Goal: Task Accomplishment & Management: Use online tool/utility

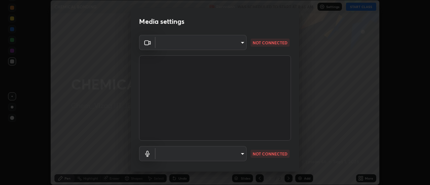
scroll to position [35, 0]
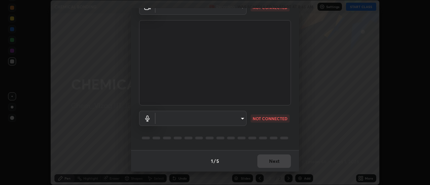
type input "c8d4d34ac1f352bb95d5f05a967dc34c6676a64432e358c7d9874fe1d0247c02"
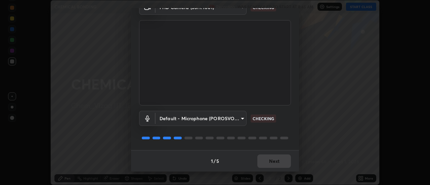
click at [241, 117] on body "Erase all CHEMICAL BONDING Recording WAS SCHEDULED TO START AT 8:45 AM Settings…" at bounding box center [215, 92] width 430 height 185
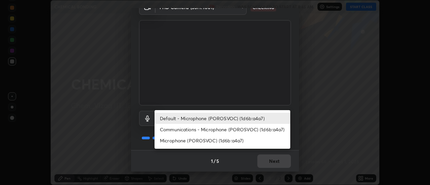
click at [199, 140] on li "Microphone (POROSVOC) (1d6b:a4a7)" at bounding box center [222, 140] width 136 height 11
type input "ce130775b7164724ad1ed5ad860966c1541d672b99243daa1c1c1b621aeed87d"
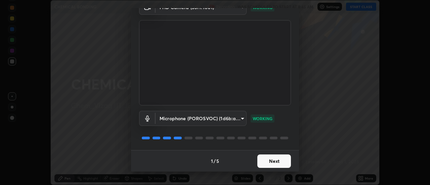
click at [279, 161] on button "Next" at bounding box center [274, 160] width 34 height 13
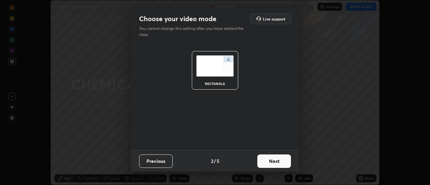
scroll to position [0, 0]
click at [279, 164] on button "Next" at bounding box center [274, 160] width 34 height 13
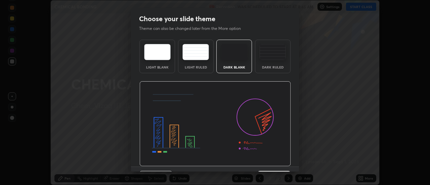
click at [280, 163] on img at bounding box center [214, 123] width 151 height 85
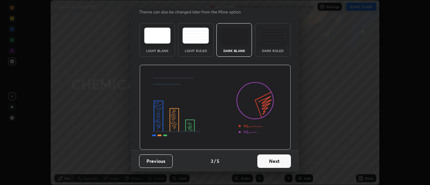
click at [279, 161] on button "Next" at bounding box center [274, 160] width 34 height 13
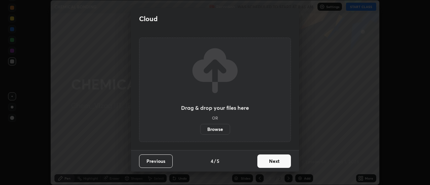
click at [281, 161] on button "Next" at bounding box center [274, 160] width 34 height 13
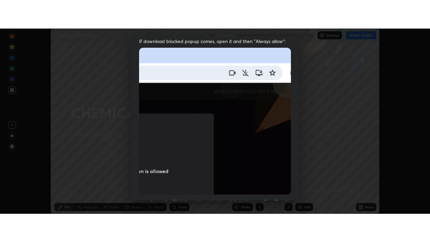
scroll to position [172, 0]
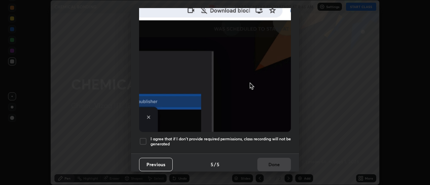
click at [272, 136] on h5 "I agree that if I don't provide required permissions, class recording will not …" at bounding box center [220, 141] width 140 height 10
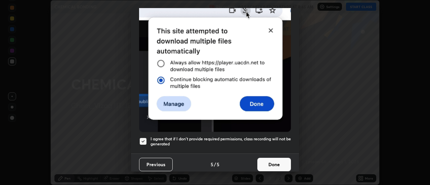
click at [278, 163] on button "Done" at bounding box center [274, 164] width 34 height 13
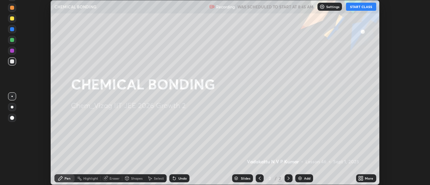
click at [364, 7] on button "START CLASS" at bounding box center [361, 7] width 30 height 8
click at [361, 180] on icon at bounding box center [360, 178] width 5 height 5
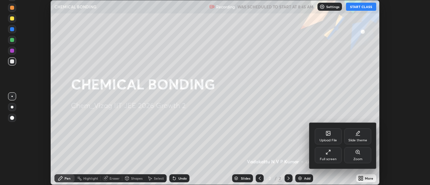
click at [329, 154] on icon at bounding box center [327, 151] width 5 height 5
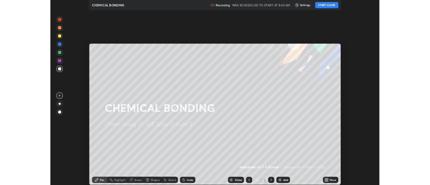
scroll to position [242, 430]
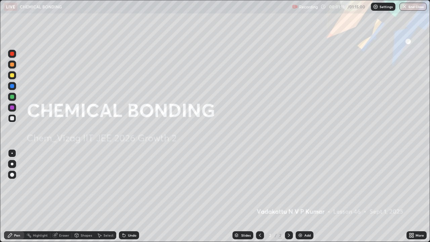
click at [297, 185] on img at bounding box center [299, 234] width 5 height 5
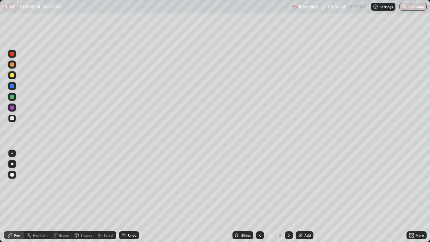
click at [68, 185] on div "Eraser" at bounding box center [64, 234] width 10 height 3
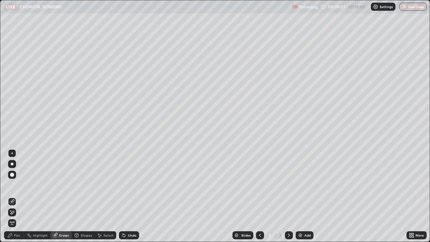
click at [19, 185] on div "Pen" at bounding box center [17, 234] width 6 height 3
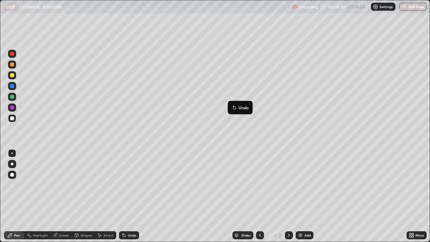
click at [239, 109] on p "Undo" at bounding box center [243, 107] width 10 height 5
click at [300, 185] on img at bounding box center [299, 234] width 5 height 5
click at [301, 185] on img at bounding box center [299, 234] width 5 height 5
click at [64, 185] on div "Eraser" at bounding box center [64, 234] width 10 height 3
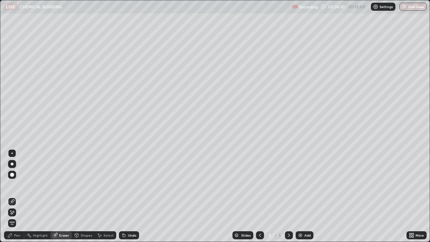
click at [20, 185] on div "Pen" at bounding box center [14, 235] width 20 height 8
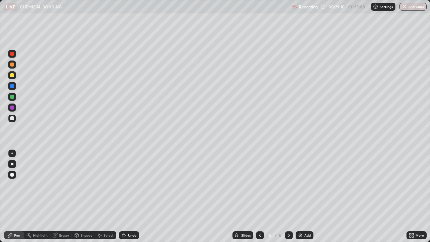
click at [103, 185] on div "Select" at bounding box center [108, 234] width 10 height 3
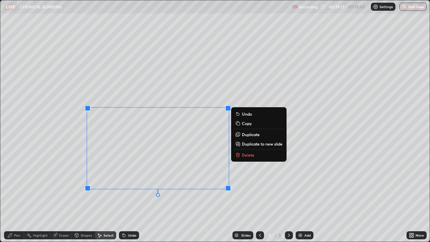
click at [238, 155] on icon at bounding box center [238, 154] width 0 height 1
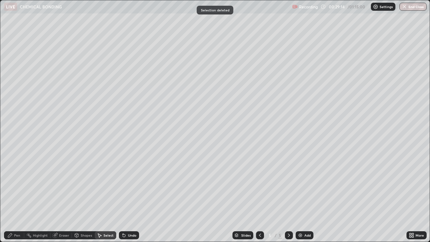
click at [19, 185] on div "Pen" at bounding box center [17, 234] width 6 height 3
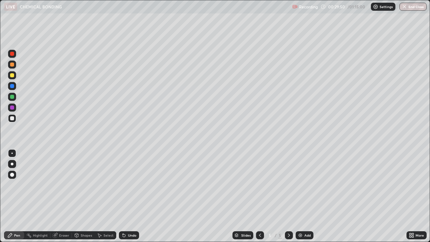
click at [63, 185] on div "Eraser" at bounding box center [64, 234] width 10 height 3
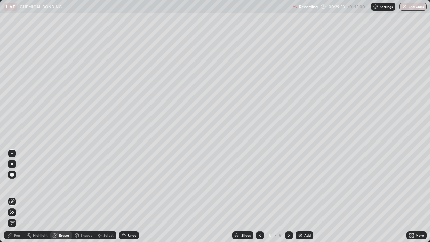
click at [12, 175] on div at bounding box center [12, 175] width 4 height 4
click at [17, 185] on div "Pen" at bounding box center [17, 234] width 6 height 3
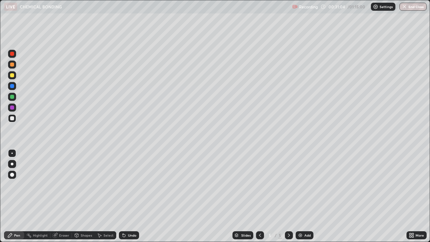
click at [109, 185] on div "Select" at bounding box center [108, 234] width 10 height 3
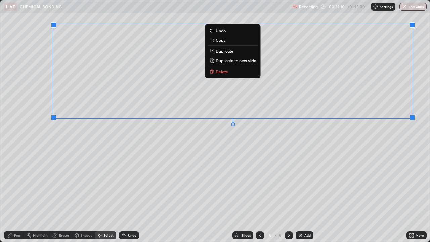
click at [217, 73] on p "Delete" at bounding box center [221, 71] width 12 height 5
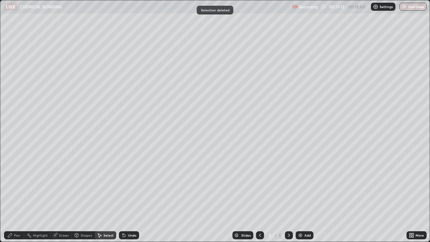
click at [64, 185] on div "Eraser" at bounding box center [64, 234] width 10 height 3
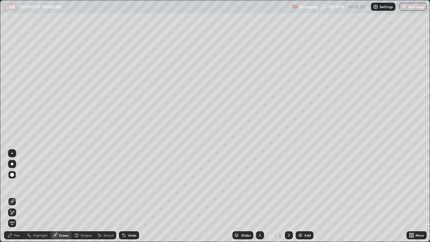
click at [18, 185] on div "Pen" at bounding box center [17, 234] width 6 height 3
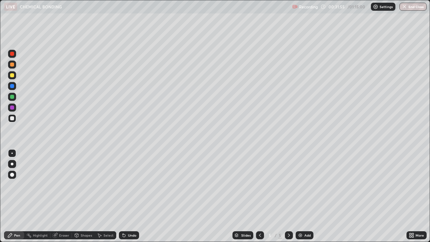
click at [65, 185] on div "Eraser" at bounding box center [64, 234] width 10 height 3
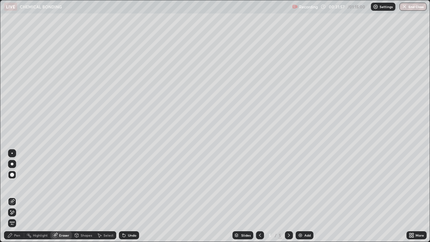
click at [19, 185] on div "Pen" at bounding box center [17, 234] width 6 height 3
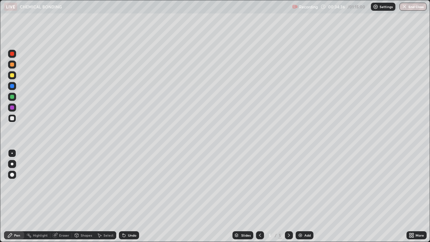
click at [110, 185] on div "Select" at bounding box center [108, 234] width 10 height 3
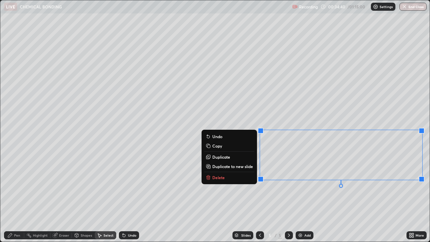
click at [223, 177] on p "Delete" at bounding box center [218, 177] width 12 height 5
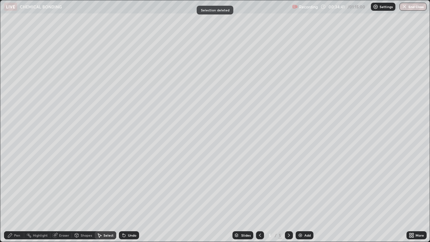
click at [65, 185] on div "Eraser" at bounding box center [64, 234] width 10 height 3
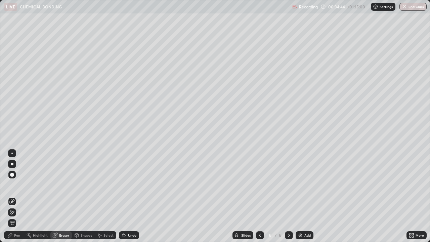
click at [17, 185] on div "Pen" at bounding box center [17, 234] width 6 height 3
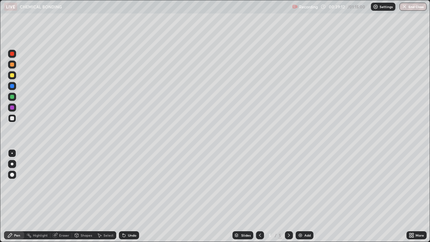
click at [301, 185] on img at bounding box center [299, 234] width 5 height 5
click at [101, 185] on icon at bounding box center [99, 234] width 5 height 5
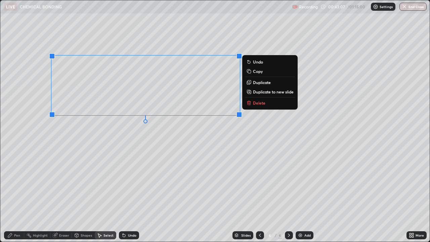
click at [255, 104] on p "Delete" at bounding box center [259, 102] width 12 height 5
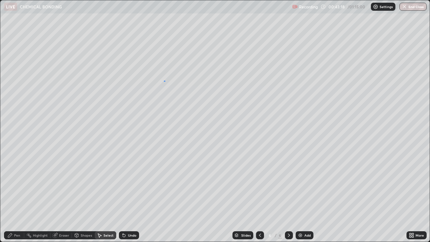
click at [164, 81] on div "0 ° Undo Copy Duplicate Duplicate to new slide Delete" at bounding box center [214, 120] width 429 height 241
click at [19, 185] on div "Pen" at bounding box center [17, 234] width 6 height 3
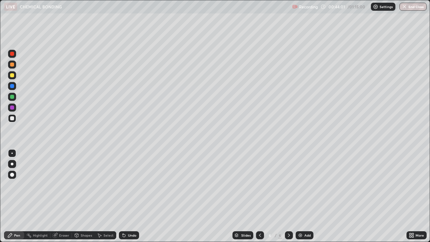
click at [111, 185] on div "Select" at bounding box center [108, 234] width 10 height 3
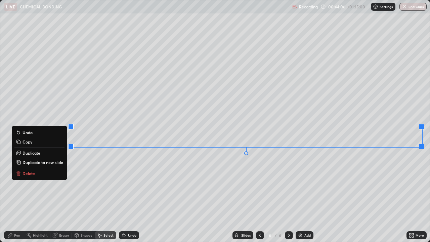
click at [33, 174] on p "Delete" at bounding box center [28, 172] width 12 height 5
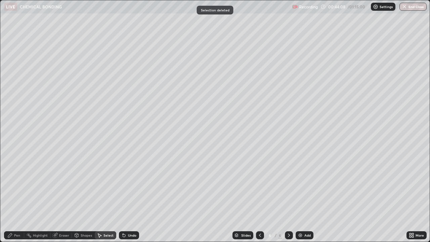
click at [21, 185] on div "Pen" at bounding box center [14, 235] width 20 height 8
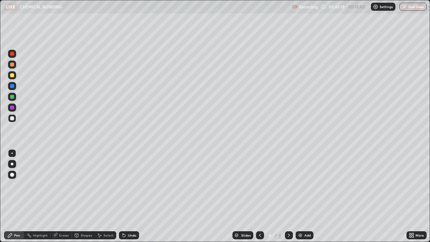
click at [108, 185] on div "Select" at bounding box center [108, 234] width 10 height 3
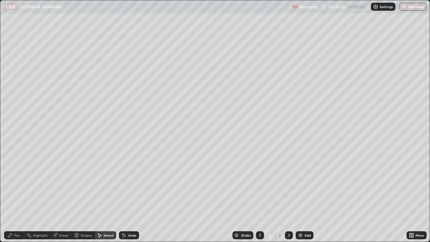
click at [19, 185] on div "Pen" at bounding box center [17, 234] width 6 height 3
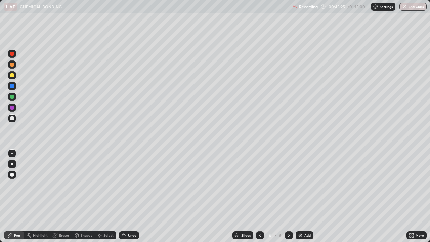
click at [102, 185] on div "Select" at bounding box center [105, 235] width 21 height 8
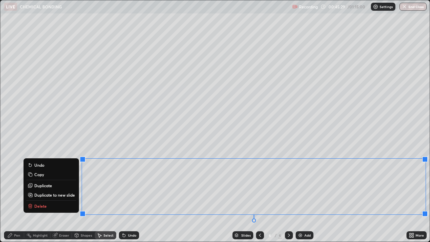
click at [44, 185] on p "Delete" at bounding box center [40, 205] width 12 height 5
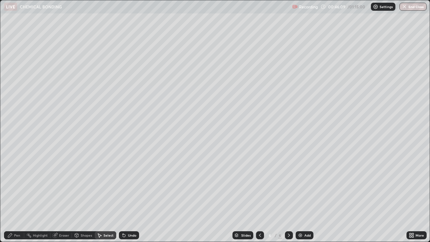
click at [19, 185] on div "Pen" at bounding box center [17, 234] width 6 height 3
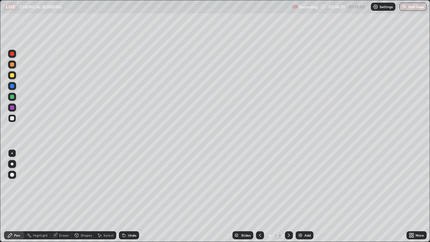
click at [13, 76] on div at bounding box center [12, 75] width 4 height 4
click at [12, 176] on div at bounding box center [12, 175] width 4 height 4
click at [12, 153] on div at bounding box center [11, 152] width 1 height 1
click at [14, 118] on div at bounding box center [12, 118] width 8 height 8
click at [15, 76] on div at bounding box center [12, 75] width 8 height 8
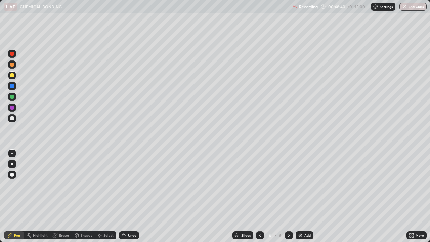
click at [12, 118] on div at bounding box center [12, 118] width 4 height 4
click at [66, 185] on div "Eraser" at bounding box center [64, 234] width 10 height 3
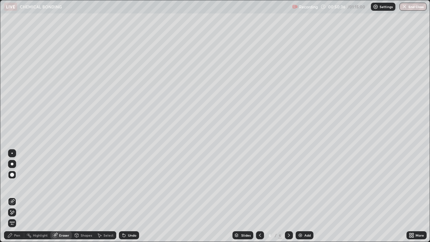
click at [20, 185] on div "Pen" at bounding box center [14, 235] width 20 height 8
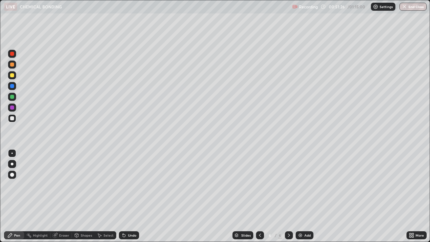
click at [68, 185] on div "Eraser" at bounding box center [64, 234] width 10 height 3
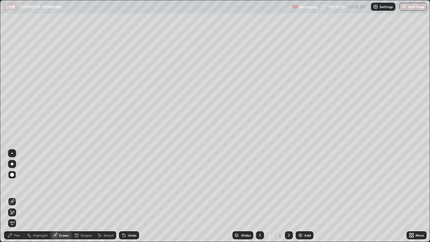
click at [20, 185] on div "Pen" at bounding box center [14, 235] width 20 height 8
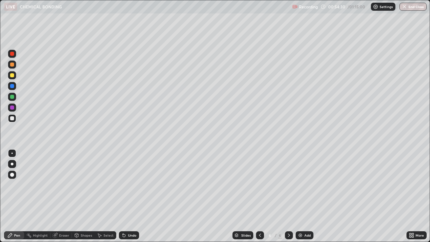
click at [302, 185] on img at bounding box center [299, 234] width 5 height 5
click at [67, 185] on div "Eraser" at bounding box center [64, 234] width 10 height 3
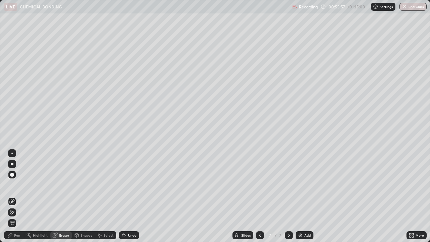
click at [19, 185] on div "Pen" at bounding box center [17, 234] width 6 height 3
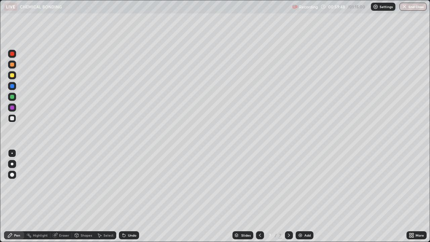
click at [301, 185] on img at bounding box center [299, 234] width 5 height 5
click at [66, 185] on div "Eraser" at bounding box center [64, 234] width 10 height 3
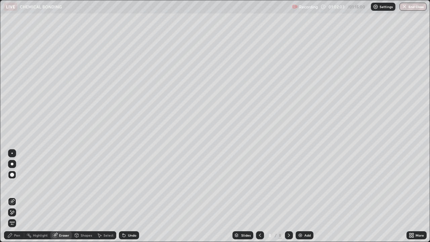
click at [19, 185] on div "Pen" at bounding box center [14, 235] width 20 height 8
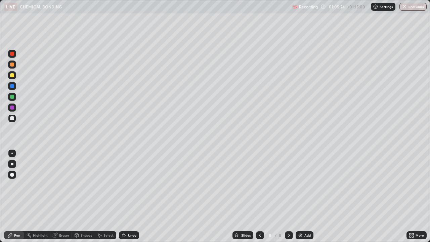
click at [109, 185] on div "Select" at bounding box center [108, 234] width 10 height 3
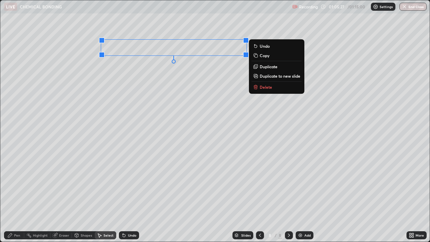
click at [259, 87] on p "Delete" at bounding box center [265, 86] width 12 height 5
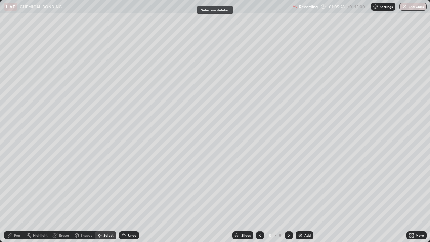
click at [19, 185] on div "Pen" at bounding box center [17, 234] width 6 height 3
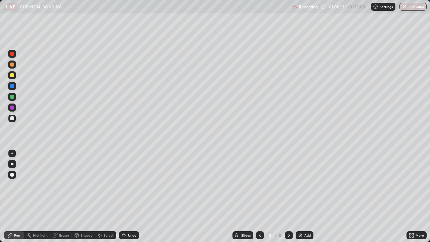
click at [15, 76] on div at bounding box center [12, 75] width 8 height 8
click at [410, 4] on button "End Class" at bounding box center [413, 7] width 27 height 8
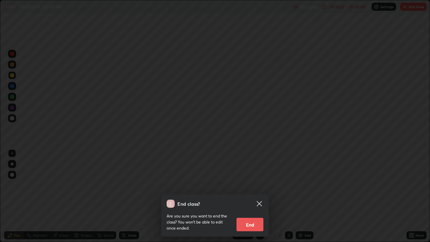
click at [246, 185] on button "End" at bounding box center [249, 223] width 27 height 13
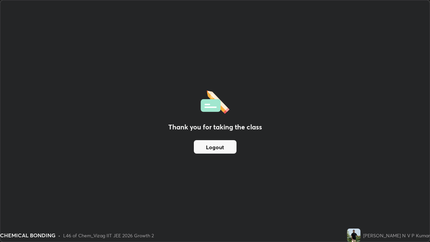
click at [213, 149] on button "Logout" at bounding box center [215, 146] width 43 height 13
click at [208, 152] on button "Logout" at bounding box center [215, 146] width 43 height 13
click at [199, 148] on button "Logout" at bounding box center [215, 146] width 43 height 13
click at [212, 152] on button "Logout" at bounding box center [215, 146] width 43 height 13
click at [120, 185] on div "Thank you for taking the class Logout" at bounding box center [214, 120] width 429 height 241
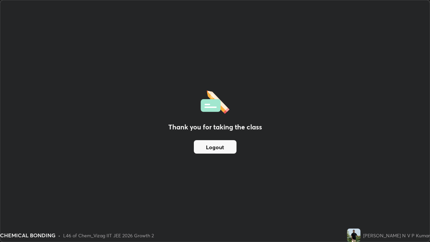
click at [373, 185] on div "Thank you for taking the class Logout" at bounding box center [214, 120] width 429 height 241
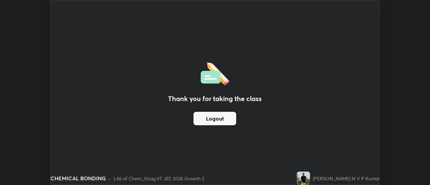
scroll to position [33376, 33131]
click at [254, 154] on div "Thank you for taking the class Logout" at bounding box center [215, 92] width 328 height 184
